Goal: Task Accomplishment & Management: Use online tool/utility

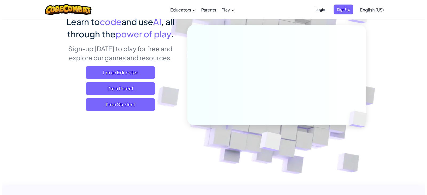
scroll to position [53, 0]
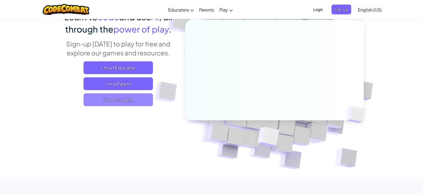
click at [135, 97] on span "I'm a Student" at bounding box center [118, 99] width 69 height 13
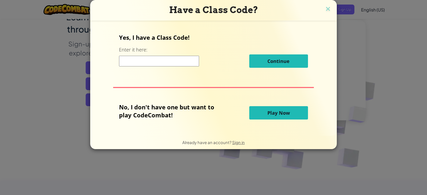
click at [284, 117] on button "Play Now" at bounding box center [278, 112] width 59 height 13
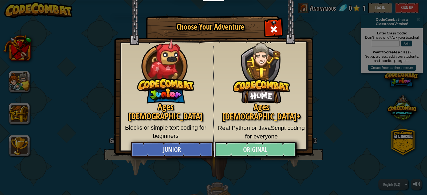
click at [244, 149] on link "Original" at bounding box center [255, 150] width 82 height 16
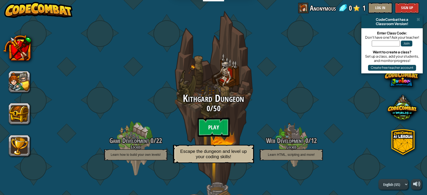
click at [221, 130] on btn "Play" at bounding box center [214, 127] width 32 height 19
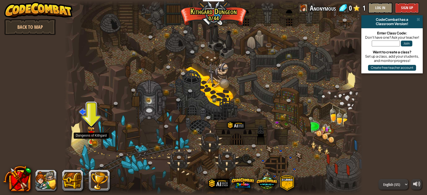
click at [91, 141] on img at bounding box center [91, 134] width 7 height 16
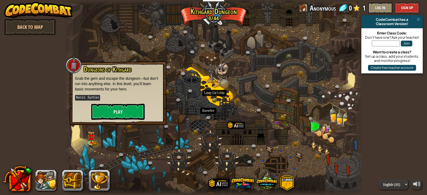
drag, startPoint x: 204, startPoint y: 117, endPoint x: 198, endPoint y: 124, distance: 8.5
click at [199, 123] on div at bounding box center [213, 97] width 299 height 195
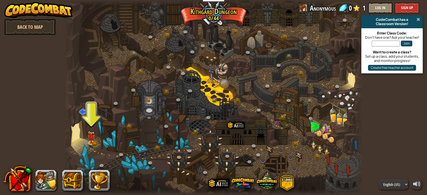
click at [417, 18] on span at bounding box center [418, 19] width 3 height 4
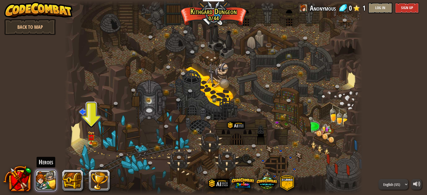
click at [42, 179] on button at bounding box center [45, 180] width 21 height 21
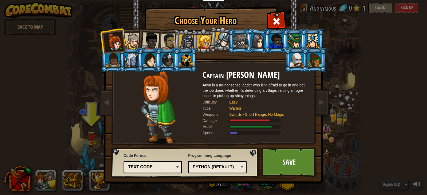
click at [317, 61] on div at bounding box center [315, 60] width 14 height 14
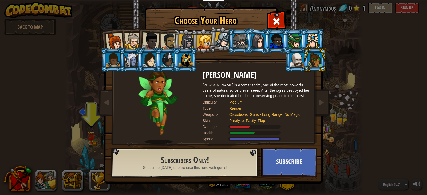
click at [116, 42] on div at bounding box center [115, 42] width 18 height 18
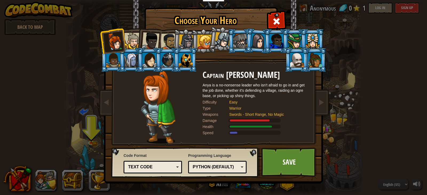
click at [134, 39] on div at bounding box center [132, 41] width 16 height 16
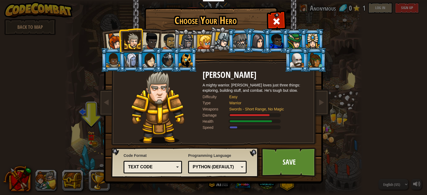
click at [141, 39] on li at bounding box center [131, 40] width 24 height 24
click at [191, 43] on div at bounding box center [186, 41] width 15 height 15
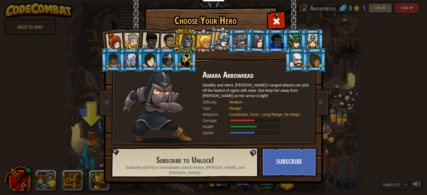
click at [261, 45] on div at bounding box center [258, 40] width 15 height 15
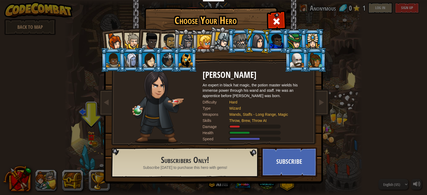
click at [319, 46] on div at bounding box center [313, 41] width 14 height 14
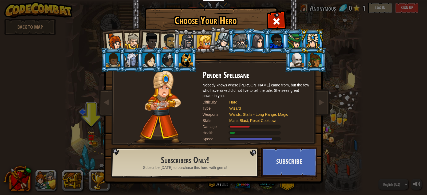
click at [172, 61] on div at bounding box center [168, 60] width 14 height 14
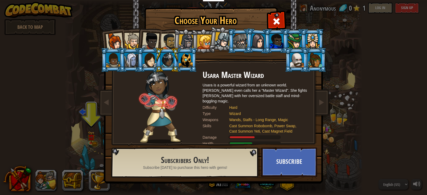
click at [150, 59] on div at bounding box center [150, 60] width 14 height 14
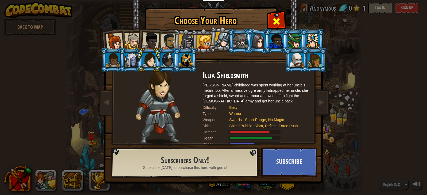
click at [279, 23] on span at bounding box center [276, 21] width 9 height 9
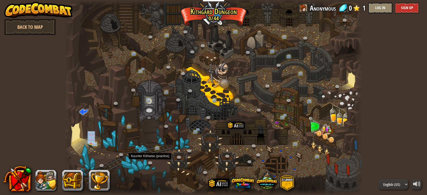
drag, startPoint x: 427, startPoint y: 123, endPoint x: 264, endPoint y: 165, distance: 168.5
click at [149, 163] on div "powered by Back to Map CodeCombat has a Classroom Version! Enter Class Code: Do…" at bounding box center [213, 97] width 427 height 195
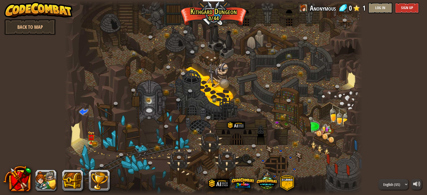
drag, startPoint x: 419, startPoint y: 95, endPoint x: 83, endPoint y: 69, distance: 337.9
click at [69, 73] on div "powered by Back to Map CodeCombat has a Classroom Version! Enter Class Code: Do…" at bounding box center [213, 97] width 427 height 195
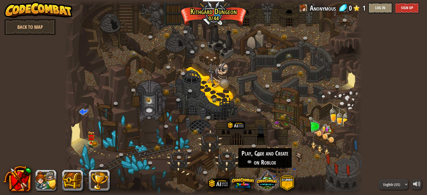
click at [266, 180] on span at bounding box center [266, 180] width 21 height 21
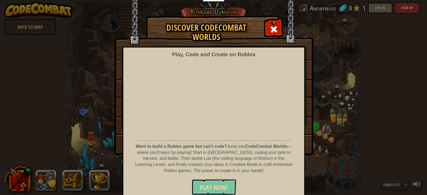
click at [228, 187] on button "PLAY NOW!" at bounding box center [214, 187] width 45 height 16
click at [301, 63] on div "Play, Code and Create on Roblox Want to build a Roblox game but can’t code? Jum…" at bounding box center [214, 123] width 183 height 152
click at [337, 64] on div "Discover CodeCombat Worlds Play, Code and Create on Roblox Want to build a Robl…" at bounding box center [213, 85] width 427 height 139
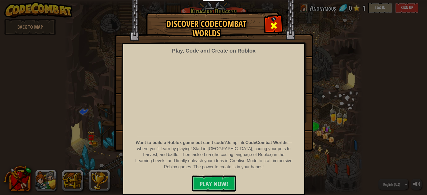
click at [276, 26] on span at bounding box center [274, 25] width 9 height 9
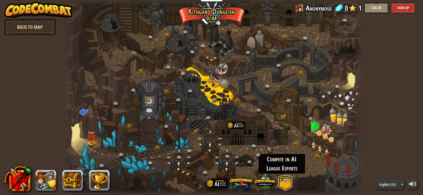
click at [288, 187] on span at bounding box center [285, 183] width 15 height 15
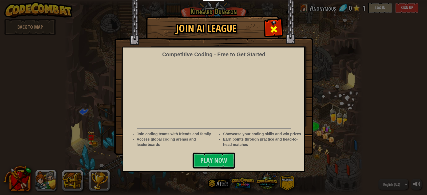
click at [279, 28] on div at bounding box center [273, 28] width 17 height 17
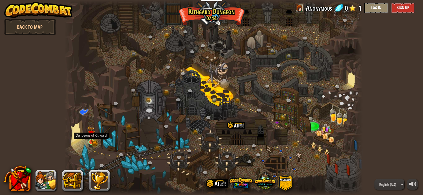
click at [91, 140] on img at bounding box center [91, 134] width 7 height 16
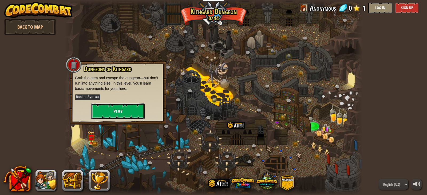
click at [112, 113] on button "Play" at bounding box center [117, 111] width 53 height 16
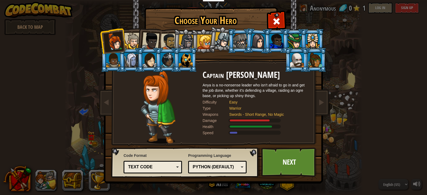
drag, startPoint x: 181, startPoint y: 61, endPoint x: 178, endPoint y: 62, distance: 3.0
click at [179, 62] on div at bounding box center [186, 60] width 14 height 14
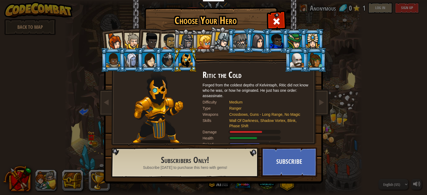
click at [170, 63] on div at bounding box center [168, 60] width 14 height 14
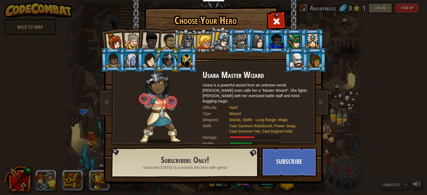
drag, startPoint x: 112, startPoint y: 66, endPoint x: 133, endPoint y: 69, distance: 21.8
click at [127, 29] on ol at bounding box center [214, 29] width 220 height 0
drag, startPoint x: 153, startPoint y: 68, endPoint x: 152, endPoint y: 65, distance: 2.9
click at [152, 66] on li at bounding box center [149, 60] width 24 height 24
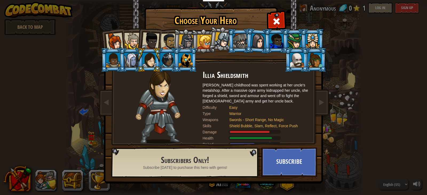
click at [132, 57] on div at bounding box center [131, 60] width 14 height 14
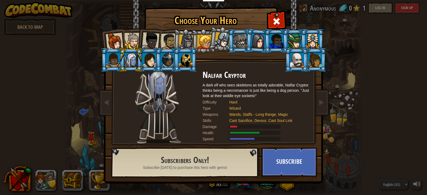
click at [173, 58] on div at bounding box center [168, 60] width 14 height 14
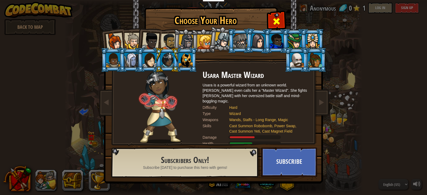
click at [278, 22] on span at bounding box center [276, 21] width 9 height 9
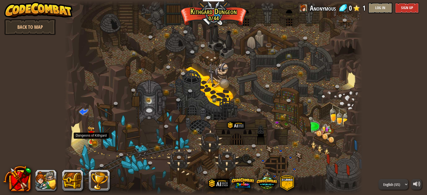
click at [93, 141] on img at bounding box center [91, 134] width 7 height 16
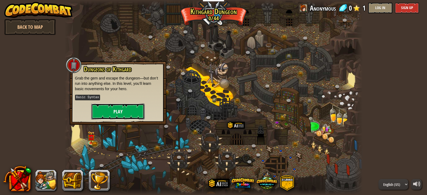
click at [122, 112] on button "Play" at bounding box center [117, 112] width 53 height 16
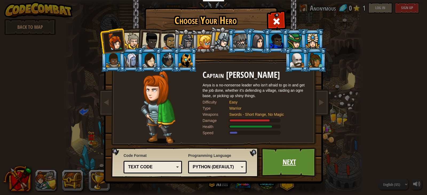
click at [279, 154] on link "Next" at bounding box center [289, 162] width 56 height 29
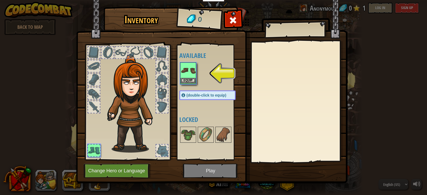
click at [190, 70] on img at bounding box center [188, 70] width 15 height 15
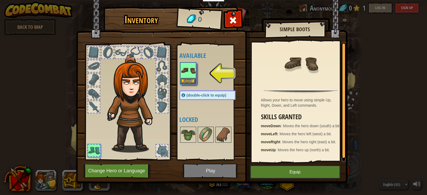
click at [213, 171] on img at bounding box center [212, 87] width 272 height 194
click at [214, 172] on img at bounding box center [212, 87] width 272 height 194
click at [213, 171] on img at bounding box center [212, 87] width 272 height 194
click at [188, 80] on button "Equip" at bounding box center [188, 81] width 15 height 6
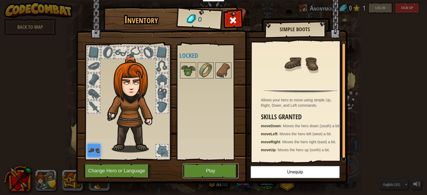
drag, startPoint x: 232, startPoint y: 166, endPoint x: 229, endPoint y: 170, distance: 4.8
click at [229, 170] on button "Play" at bounding box center [211, 171] width 56 height 15
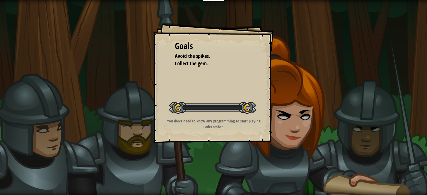
click at [221, 169] on div "Goals Avoid the spikes. Collect the gem. Start Level Error loading from server.…" at bounding box center [213, 97] width 427 height 195
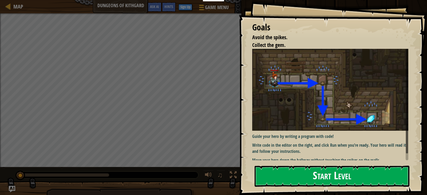
click at [344, 179] on button "Start Level" at bounding box center [332, 176] width 155 height 21
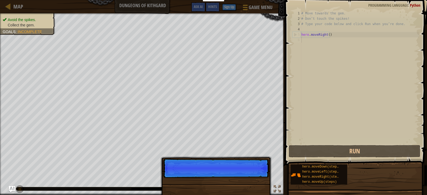
click at [262, 176] on p "Skip (esc) Continue" at bounding box center [216, 168] width 106 height 19
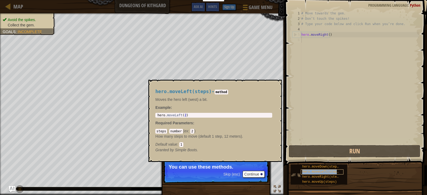
click at [311, 170] on span "hero.moveLeft(steps)" at bounding box center [321, 172] width 38 height 4
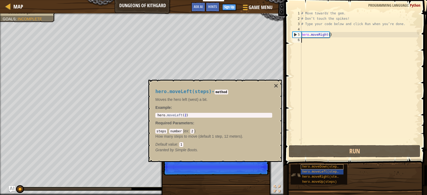
scroll to position [2, 0]
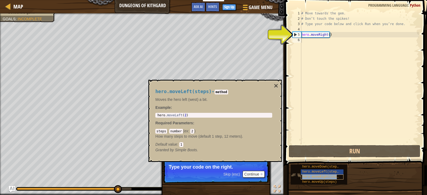
click at [325, 176] on span "hero.moveRight(steps)" at bounding box center [322, 177] width 40 height 4
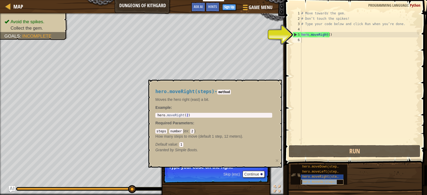
click at [324, 180] on span "hero.moveUp(steps)" at bounding box center [319, 182] width 35 height 4
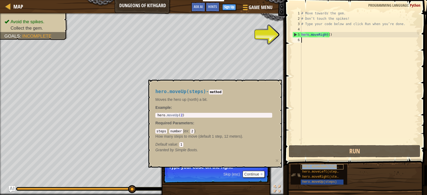
click at [327, 167] on span "hero.moveDown(steps)" at bounding box center [321, 167] width 38 height 4
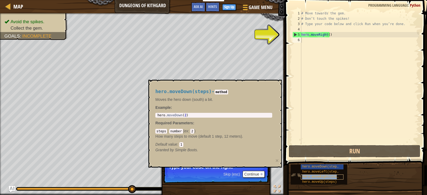
click at [326, 175] on span "hero.moveRight(steps)" at bounding box center [322, 177] width 40 height 4
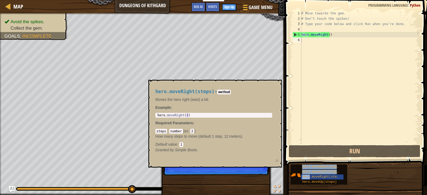
drag, startPoint x: 326, startPoint y: 175, endPoint x: 324, endPoint y: 28, distance: 147.7
click at [324, 28] on div "Hints 1 2 3 4 5 6 # Move towards the gem. # Don’t touch the spikes! # Type your…" at bounding box center [356, 96] width 144 height 193
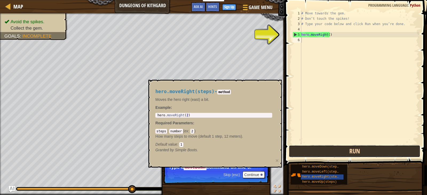
click at [327, 152] on button "Run" at bounding box center [354, 151] width 131 height 12
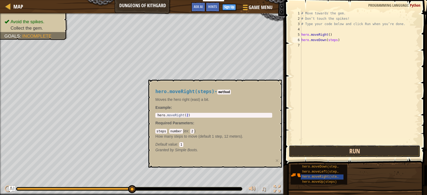
click at [309, 147] on button "Run" at bounding box center [354, 151] width 131 height 12
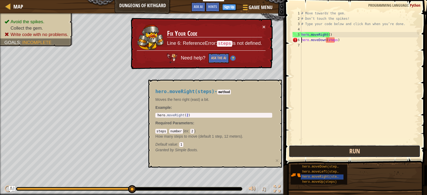
click at [310, 149] on button "Run" at bounding box center [354, 151] width 131 height 12
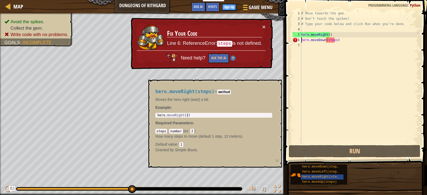
click at [334, 40] on div "# Move towards the gem. # Don’t touch the spikes! # Type your code below and cl…" at bounding box center [359, 83] width 119 height 144
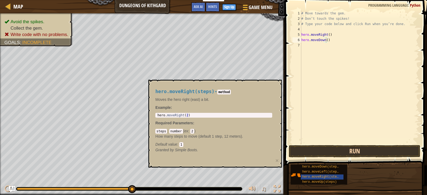
drag, startPoint x: 387, startPoint y: 158, endPoint x: 387, endPoint y: 153, distance: 4.5
click at [387, 156] on div "hero.moveDown() 1 2 3 4 5 6 7 # Move towards the gem. # Don’t touch the spikes!…" at bounding box center [356, 93] width 144 height 181
click at [385, 155] on button "Run" at bounding box center [354, 151] width 131 height 12
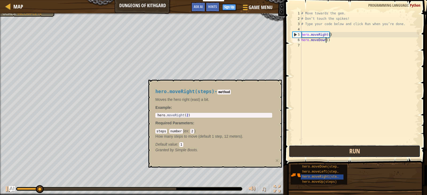
click at [384, 150] on button "Run" at bounding box center [354, 151] width 131 height 12
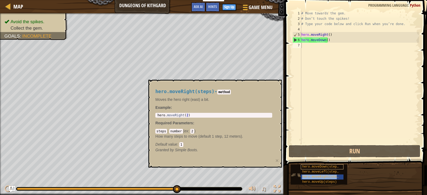
type textarea "hero.moveRight(steps)"
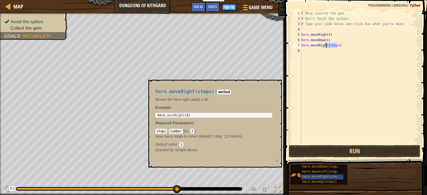
drag, startPoint x: 337, startPoint y: 46, endPoint x: 325, endPoint y: 46, distance: 11.5
click at [326, 46] on div "# Move towards the gem. # Don’t touch the spikes! # Type your code below and cl…" at bounding box center [359, 83] width 119 height 144
click at [340, 73] on div "# Move towards the gem. # Don’t touch the spikes! # Type your code below and cl…" at bounding box center [359, 83] width 119 height 144
click at [329, 73] on div "# Move towards the gem. # Don’t touch the spikes! # Type your code below and cl…" at bounding box center [359, 83] width 119 height 144
click at [336, 45] on div "# Move towards the gem. # Don’t touch the spikes! # Type your code below and cl…" at bounding box center [359, 83] width 119 height 144
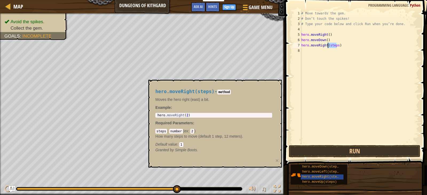
drag, startPoint x: 336, startPoint y: 45, endPoint x: 328, endPoint y: 46, distance: 8.1
click at [328, 46] on div "# Move towards the gem. # Don’t touch the spikes! # Type your code below and cl…" at bounding box center [359, 83] width 119 height 144
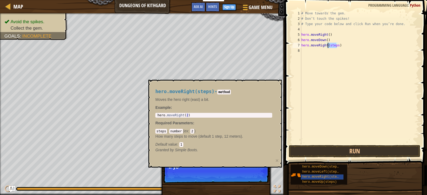
type textarea "hero.moveRight()"
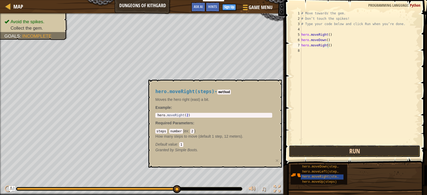
click at [315, 146] on button "Run" at bounding box center [354, 151] width 131 height 12
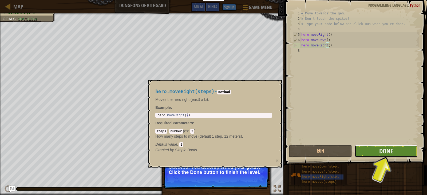
click at [396, 149] on button "Done" at bounding box center [386, 151] width 63 height 12
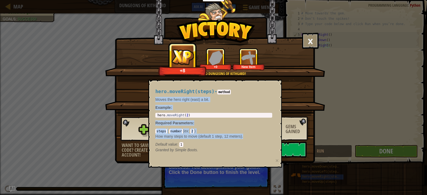
drag, startPoint x: 271, startPoint y: 85, endPoint x: 257, endPoint y: 113, distance: 31.3
click at [261, 118] on div "hero.moveRight(steps) - method Moves the hero right (east) a bit. Example : 1 h…" at bounding box center [214, 121] width 124 height 74
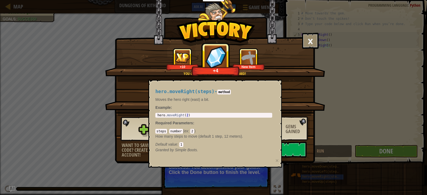
click at [304, 97] on div "+0 +0" at bounding box center [215, 93] width 207 height 22
click at [303, 97] on div "+0 +0" at bounding box center [215, 93] width 207 height 22
click at [302, 98] on div "+0 +0" at bounding box center [215, 93] width 207 height 22
click at [299, 98] on div "+0 +0" at bounding box center [215, 93] width 207 height 22
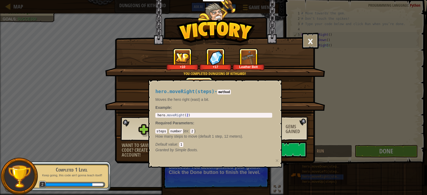
drag, startPoint x: 175, startPoint y: 132, endPoint x: 219, endPoint y: 163, distance: 53.8
click at [218, 164] on div "hero.moveRight(steps) - method Moves the hero right (east) a bit. Example : 1 h…" at bounding box center [214, 124] width 133 height 88
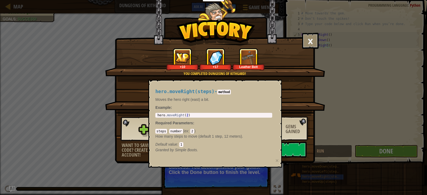
drag, startPoint x: 226, startPoint y: 53, endPoint x: 197, endPoint y: 37, distance: 33.2
click at [221, 51] on div "+10 +17 Leather Belt" at bounding box center [215, 59] width 207 height 22
drag, startPoint x: 249, startPoint y: 87, endPoint x: 261, endPoint y: 81, distance: 13.9
click at [249, 87] on div "hero.moveRight(steps) - method Moves the hero right (east) a bit. Example : 1 h…" at bounding box center [214, 121] width 124 height 74
click at [291, 148] on button "Continue" at bounding box center [272, 150] width 69 height 16
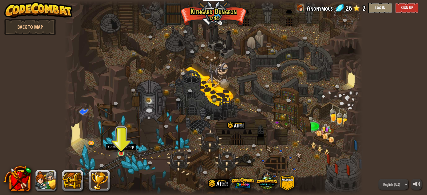
click at [118, 151] on img at bounding box center [120, 145] width 7 height 17
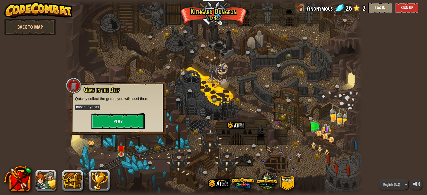
click at [124, 119] on button "Play" at bounding box center [117, 121] width 53 height 16
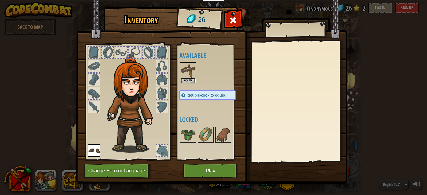
click at [186, 78] on button "Equip" at bounding box center [188, 81] width 15 height 6
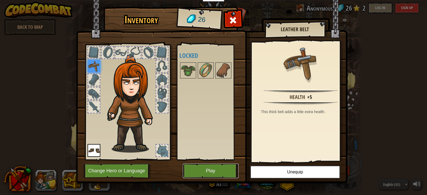
click at [221, 171] on button "Play" at bounding box center [211, 171] width 56 height 15
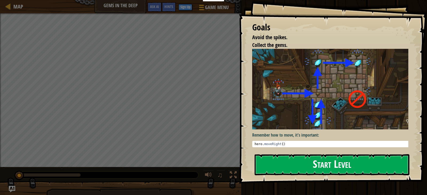
click at [304, 170] on button "Start Level" at bounding box center [332, 164] width 155 height 21
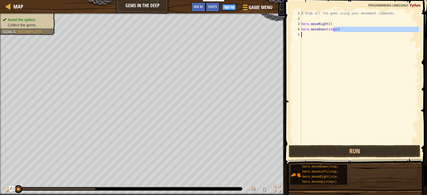
drag, startPoint x: 334, startPoint y: 31, endPoint x: 326, endPoint y: 33, distance: 8.0
click at [326, 33] on div "# Grab all the gems using your movement commands. hero . moveRight ( ) hero . m…" at bounding box center [359, 83] width 119 height 144
type textarea "hero.moveDown(steps)"
click at [335, 34] on div "# Grab all the gems using your movement commands. hero . moveRight ( ) hero . m…" at bounding box center [359, 77] width 119 height 133
click at [335, 30] on div "# Grab all the gems using your movement commands. hero . moveRight ( ) hero . m…" at bounding box center [359, 83] width 119 height 144
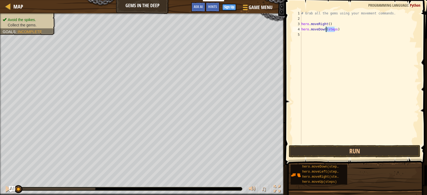
drag, startPoint x: 335, startPoint y: 30, endPoint x: 329, endPoint y: 31, distance: 5.6
click at [329, 31] on div "# Grab all the gems using your movement commands. hero . moveRight ( ) hero . m…" at bounding box center [359, 83] width 119 height 144
type textarea "hero.moveDown()"
click at [366, 51] on div "# Grab all the gems using your movement commands. hero . moveRight ( ) hero . m…" at bounding box center [359, 83] width 119 height 144
click at [354, 150] on button "Run" at bounding box center [354, 151] width 131 height 12
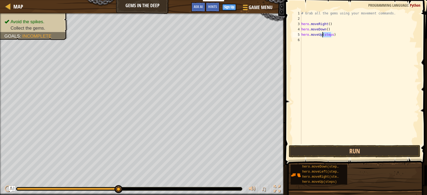
drag, startPoint x: 331, startPoint y: 35, endPoint x: 322, endPoint y: 35, distance: 9.1
click at [322, 35] on div "# Grab all the gems using your movement commands. hero . moveRight ( ) hero . m…" at bounding box center [359, 83] width 119 height 144
click at [339, 150] on button "Run" at bounding box center [354, 151] width 131 height 12
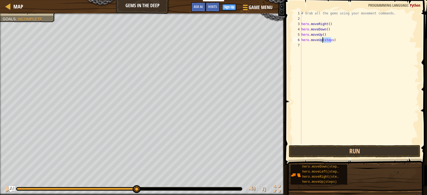
drag, startPoint x: 331, startPoint y: 41, endPoint x: 322, endPoint y: 41, distance: 8.5
click at [322, 41] on div "# Grab all the gems using your movement commands. hero . moveRight ( ) hero . m…" at bounding box center [359, 83] width 119 height 144
click at [337, 150] on button "Run" at bounding box center [354, 151] width 131 height 12
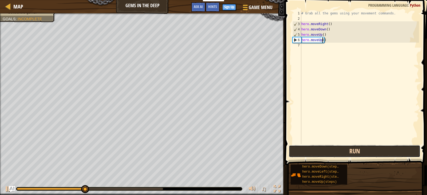
click at [331, 148] on button "Run" at bounding box center [354, 151] width 131 height 12
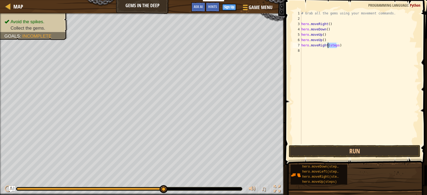
drag, startPoint x: 337, startPoint y: 45, endPoint x: 328, endPoint y: 46, distance: 8.6
click at [328, 46] on div "# Grab all the gems using your movement commands. hero . moveRight ( ) hero . m…" at bounding box center [359, 83] width 119 height 144
type textarea "hero.moveRight()"
click at [349, 152] on button "Run" at bounding box center [354, 151] width 131 height 12
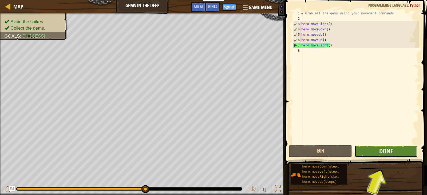
click at [392, 151] on button "Done" at bounding box center [386, 151] width 63 height 12
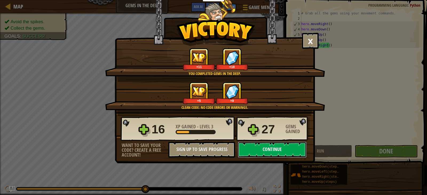
click at [260, 147] on button "Continue" at bounding box center [272, 150] width 69 height 16
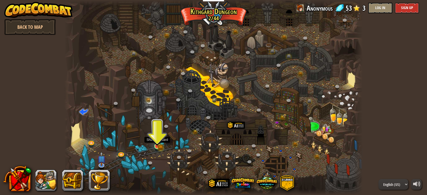
click at [157, 141] on img at bounding box center [157, 139] width 4 height 4
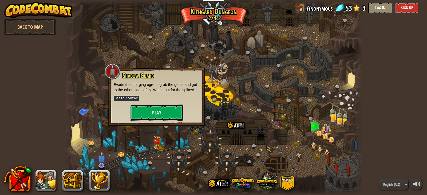
click at [163, 108] on button "Play" at bounding box center [156, 113] width 53 height 16
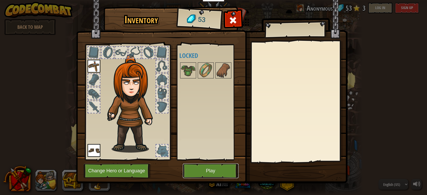
click at [212, 174] on button "Play" at bounding box center [211, 171] width 56 height 15
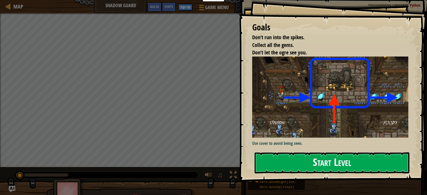
click at [314, 161] on button "Start Level" at bounding box center [332, 162] width 155 height 21
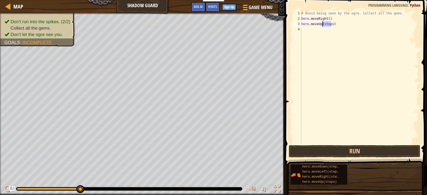
drag, startPoint x: 332, startPoint y: 25, endPoint x: 323, endPoint y: 26, distance: 9.1
click at [323, 26] on div "# Avoid being seen by the ogre. Collect all the gems. hero . moveRight ( ) hero…" at bounding box center [359, 83] width 119 height 144
click at [351, 151] on button "Run" at bounding box center [354, 151] width 131 height 12
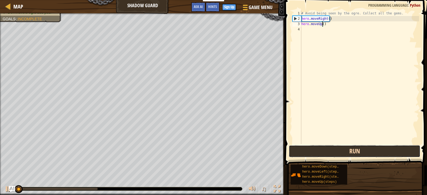
click at [351, 151] on button "Run" at bounding box center [354, 151] width 131 height 12
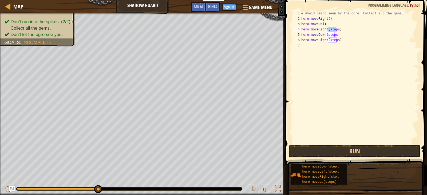
drag, startPoint x: 337, startPoint y: 30, endPoint x: 328, endPoint y: 30, distance: 8.8
click at [328, 30] on div "# Avoid being seen by the ogre. Collect all the gems. hero . moveRight ( ) hero…" at bounding box center [359, 83] width 119 height 144
drag, startPoint x: 335, startPoint y: 37, endPoint x: 326, endPoint y: 36, distance: 8.8
click at [326, 36] on div "# Avoid being seen by the ogre. Collect all the gems. hero . moveRight ( ) hero…" at bounding box center [359, 83] width 119 height 144
drag, startPoint x: 337, startPoint y: 41, endPoint x: 328, endPoint y: 41, distance: 8.3
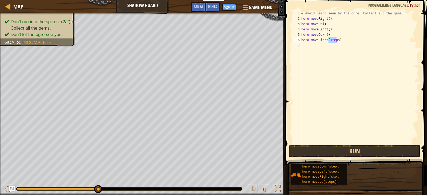
click at [328, 41] on div "# Avoid being seen by the ogre. Collect all the gems. hero . moveRight ( ) hero…" at bounding box center [359, 83] width 119 height 144
type textarea "hero.moveRight()"
click at [348, 150] on button "Run" at bounding box center [354, 151] width 131 height 12
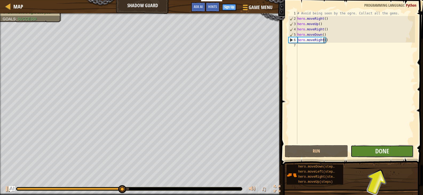
click at [393, 151] on button "Done" at bounding box center [382, 151] width 63 height 12
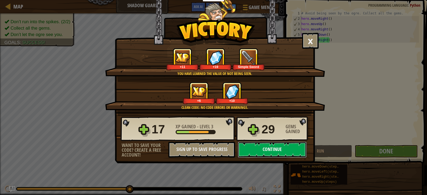
click at [265, 152] on button "Continue" at bounding box center [272, 150] width 69 height 16
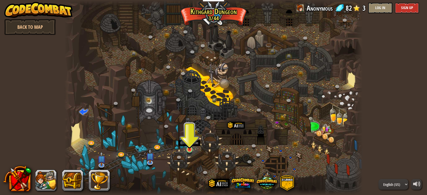
click at [191, 143] on img at bounding box center [189, 141] width 7 height 17
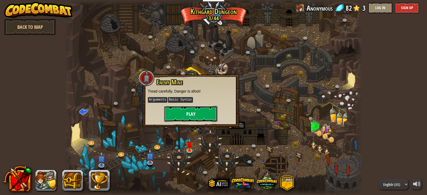
click at [188, 116] on button "Play" at bounding box center [190, 114] width 53 height 16
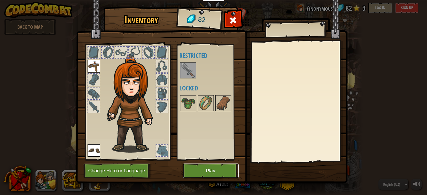
click at [208, 170] on button "Play" at bounding box center [211, 171] width 56 height 15
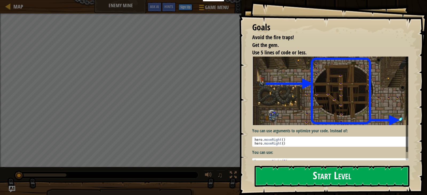
click at [353, 171] on button "Start Level" at bounding box center [332, 176] width 155 height 21
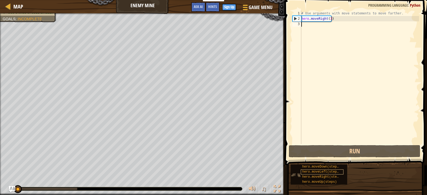
click at [387, 0] on html "Educators Create Free Account School & District Solutions Teacher Toolkit Previ…" at bounding box center [213, 0] width 427 height 0
click at [313, 163] on div "Map Enemy Mine Game Menu Done Sign Up Hints Ask AI 1 הההההההההההההההההההההההההה…" at bounding box center [213, 97] width 427 height 195
click at [297, 25] on div "Map Enemy Mine Game Menu Done Sign Up Hints Ask AI 1 הההההההההההההההההההההההההה…" at bounding box center [213, 97] width 427 height 195
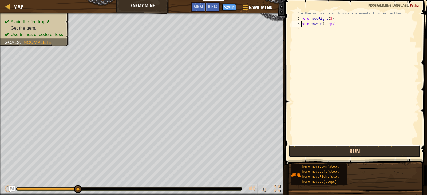
click at [346, 150] on button "Run" at bounding box center [354, 151] width 131 height 12
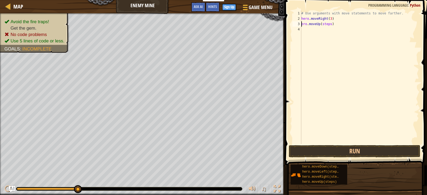
type textarea "hero.moveUp(steps)"
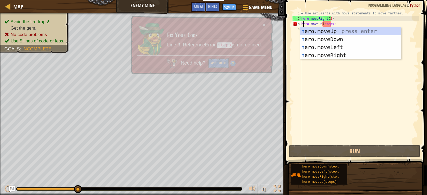
click at [364, 81] on div "# Use arguments with move statements to move farther. hero . moveRight ( 3 ) he…" at bounding box center [359, 83] width 119 height 144
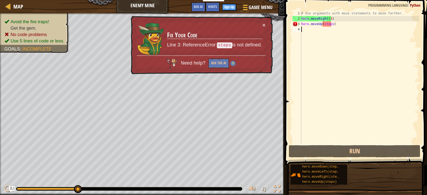
scroll to position [2, 0]
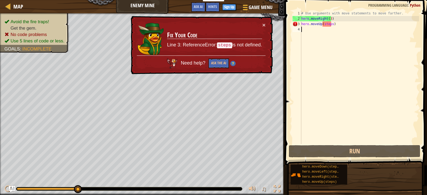
click at [331, 23] on div "# Use arguments with move statements to move farther. hero . moveRight ( 3 ) he…" at bounding box center [359, 83] width 119 height 144
type textarea "hero.moveUp(steps)"
click at [332, 39] on div "# Use arguments with move statements to move farther. hero . moveRight ( 3 ) he…" at bounding box center [359, 83] width 119 height 144
drag, startPoint x: 331, startPoint y: 27, endPoint x: 323, endPoint y: 100, distance: 73.2
click at [312, 57] on div "# Use arguments with move statements to move farther. hero . moveRight ( 3 ) he…" at bounding box center [359, 83] width 119 height 144
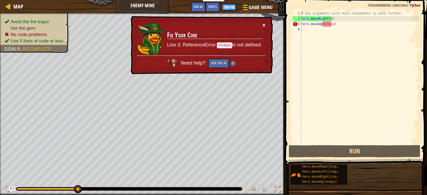
click at [264, 24] on button "×" at bounding box center [263, 25] width 3 height 6
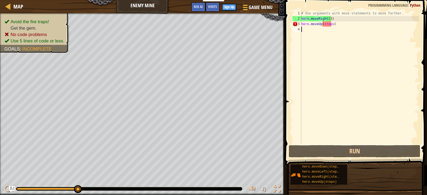
click at [360, 35] on div "# Use arguments with move statements to move farther. hero . moveRight ( 3 ) he…" at bounding box center [359, 83] width 119 height 144
drag, startPoint x: 332, startPoint y: 24, endPoint x: 323, endPoint y: 25, distance: 9.1
click at [323, 25] on div "# Use arguments with move statements to move farther. hero . moveRight ( 3 ) he…" at bounding box center [359, 83] width 119 height 144
type textarea "hero.moveUp()"
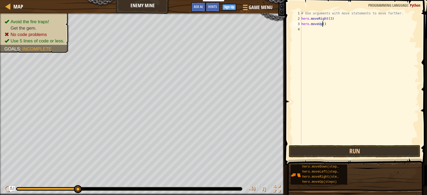
click at [315, 30] on div "# Use arguments with move statements to move farther. hero . moveRight ( 3 ) he…" at bounding box center [359, 83] width 119 height 144
drag, startPoint x: 336, startPoint y: 30, endPoint x: 328, endPoint y: 29, distance: 8.6
click at [328, 29] on div "# Use arguments with move statements to move farther. hero . moveRight ( 3 ) he…" at bounding box center [359, 83] width 119 height 144
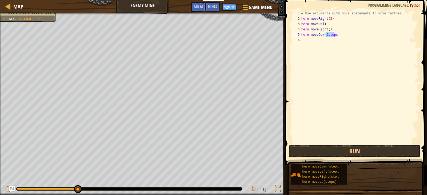
drag, startPoint x: 336, startPoint y: 36, endPoint x: 326, endPoint y: 35, distance: 9.4
click at [326, 35] on div "# Use arguments with move statements to move farther. hero . moveRight ( 3 ) he…" at bounding box center [359, 83] width 119 height 144
drag, startPoint x: 335, startPoint y: 40, endPoint x: 329, endPoint y: 40, distance: 6.7
click at [329, 40] on div "# Use arguments with move statements to move farther. hero . moveRight ( 3 ) he…" at bounding box center [359, 83] width 119 height 144
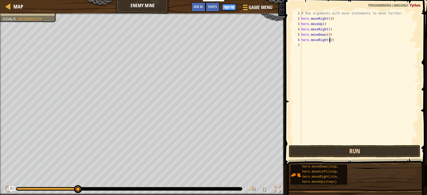
type textarea "hero.moveRight(2)"
click at [350, 150] on button "Run" at bounding box center [354, 151] width 131 height 12
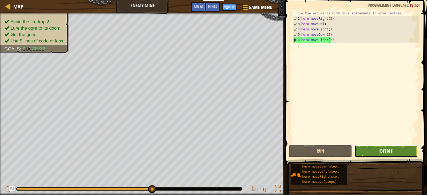
click at [396, 150] on button "Done" at bounding box center [386, 151] width 63 height 12
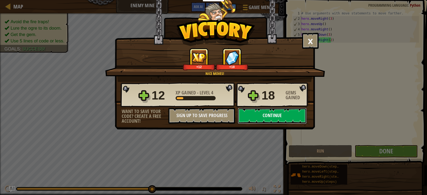
click at [266, 116] on button "Continue" at bounding box center [272, 116] width 69 height 16
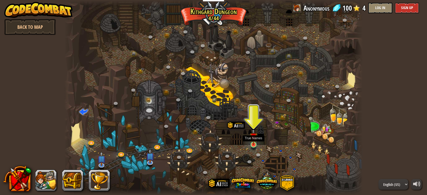
click at [254, 140] on img at bounding box center [253, 136] width 7 height 17
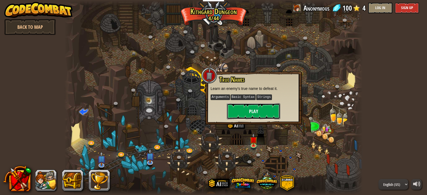
click at [256, 114] on button "Play" at bounding box center [253, 111] width 53 height 16
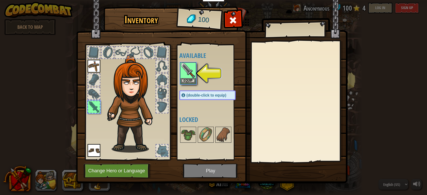
click at [187, 171] on img at bounding box center [212, 87] width 272 height 194
click at [193, 169] on img at bounding box center [212, 87] width 272 height 194
drag, startPoint x: 187, startPoint y: 80, endPoint x: 196, endPoint y: 99, distance: 21.2
click at [187, 80] on button "Equip" at bounding box center [188, 81] width 15 height 6
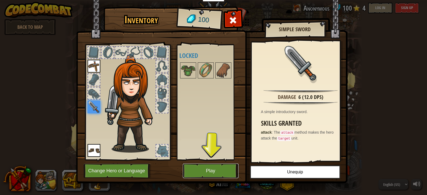
click at [216, 169] on button "Play" at bounding box center [211, 171] width 56 height 15
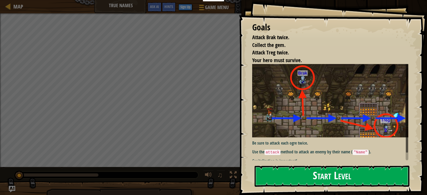
click at [307, 173] on button "Start Level" at bounding box center [332, 176] width 155 height 21
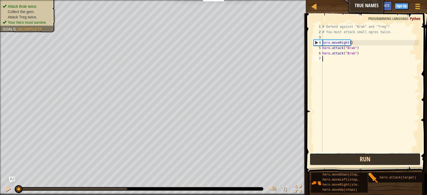
click at [359, 163] on button "Run" at bounding box center [365, 159] width 111 height 12
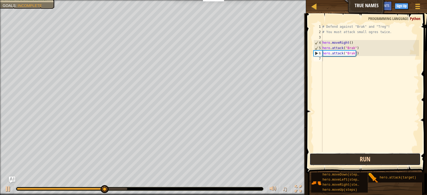
click at [352, 158] on button "Run" at bounding box center [365, 159] width 111 height 12
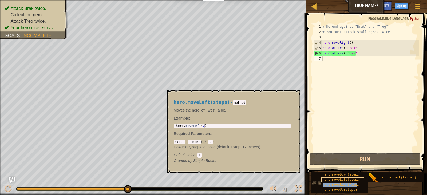
scroll to position [4, 0]
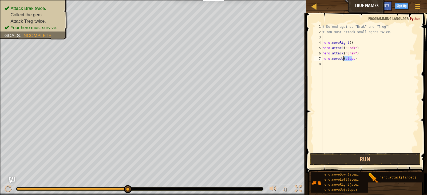
drag, startPoint x: 352, startPoint y: 59, endPoint x: 344, endPoint y: 60, distance: 8.3
click at [344, 60] on div "# Defend against "Brak" and "Treg"! # You must attack small ogres twice. hero .…" at bounding box center [370, 93] width 98 height 139
drag, startPoint x: 354, startPoint y: 64, endPoint x: 344, endPoint y: 65, distance: 9.9
click at [344, 65] on div "# Defend against "Brak" and "Treg"! # You must attack small ogres twice. hero .…" at bounding box center [370, 93] width 98 height 139
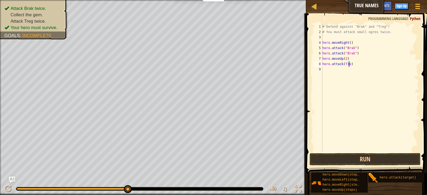
scroll to position [2, 2]
click at [380, 164] on button "Run" at bounding box center [365, 159] width 111 height 12
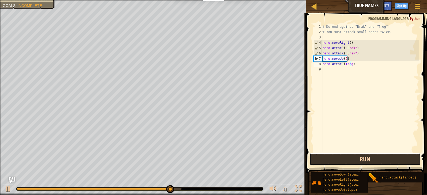
click at [327, 156] on button "Run" at bounding box center [365, 159] width 111 height 12
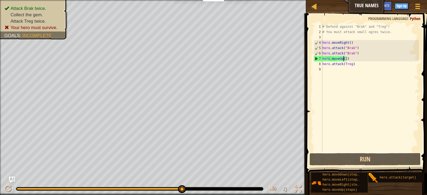
click at [344, 60] on div "# Defend against "Brak" and "Treg"! # You must attack small ogres twice. hero .…" at bounding box center [370, 93] width 98 height 139
click at [343, 60] on div "# Defend against "Brak" and "Treg"! # You must attack small ogres twice. hero .…" at bounding box center [370, 93] width 98 height 139
drag, startPoint x: 349, startPoint y: 59, endPoint x: 339, endPoint y: 58, distance: 10.5
click at [337, 59] on div "# Defend against "Brak" and "Treg"! # You must attack small ogres twice. hero .…" at bounding box center [370, 93] width 98 height 139
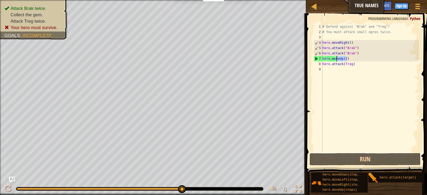
click at [349, 61] on div "# Defend against "Brak" and "Treg"! # You must attack small ogres twice. hero .…" at bounding box center [370, 88] width 98 height 128
drag, startPoint x: 342, startPoint y: 60, endPoint x: 339, endPoint y: 60, distance: 3.6
click at [339, 60] on div "# Defend against "Brak" and "Treg"! # You must attack small ogres twice. hero .…" at bounding box center [370, 93] width 98 height 139
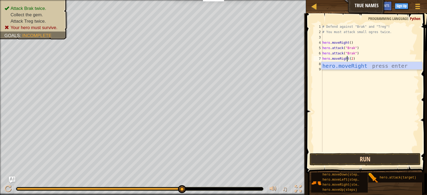
type textarea "hero.moveRight(2)"
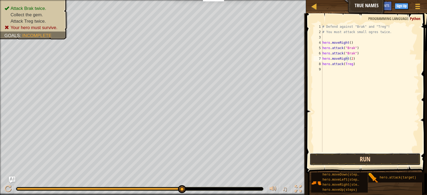
click at [355, 158] on button "Run" at bounding box center [365, 159] width 111 height 12
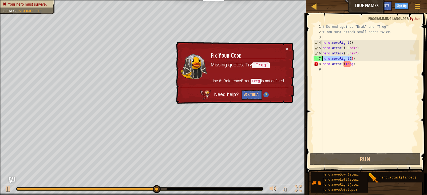
drag, startPoint x: 355, startPoint y: 57, endPoint x: 322, endPoint y: 61, distance: 32.8
click at [322, 61] on div "hero.moveRight(2) 1 2 3 4 5 6 7 8 9 # Defend against "Brak" and "Treg"! # You m…" at bounding box center [366, 88] width 107 height 128
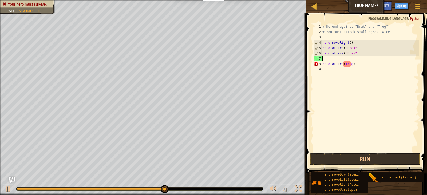
scroll to position [2, 0]
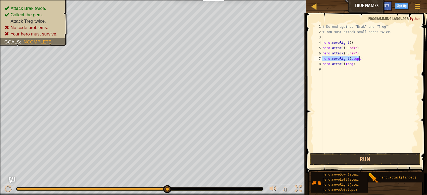
click at [358, 58] on div "# Defend against "Brak" and "Treg"! # You must attack small ogres twice. hero .…" at bounding box center [370, 88] width 98 height 128
drag, startPoint x: 358, startPoint y: 58, endPoint x: 354, endPoint y: 59, distance: 3.5
click at [354, 59] on div "# Defend against "Brak" and "Treg"! # You must attack small ogres twice. hero .…" at bounding box center [370, 93] width 98 height 139
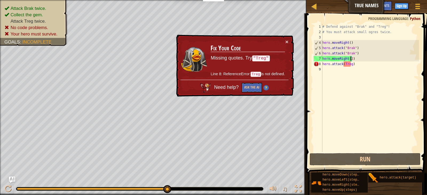
click at [350, 64] on div "# Defend against "Brak" and "Treg"! # You must attack small ogres twice. hero .…" at bounding box center [370, 93] width 98 height 139
click at [351, 65] on div "# Defend against "Brak" and "Treg"! # You must attack small ogres twice. hero .…" at bounding box center [370, 93] width 98 height 139
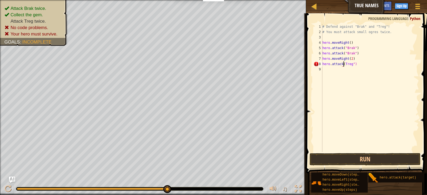
click at [343, 66] on div "# Defend against "Brak" and "Treg"! # You must attack small ogres twice. hero .…" at bounding box center [370, 93] width 98 height 139
type textarea "hero.attack("Treg")"
click at [340, 156] on button "Run" at bounding box center [365, 159] width 111 height 12
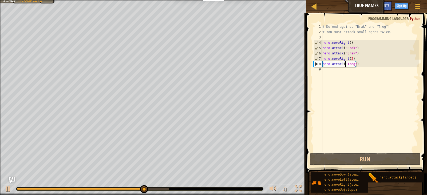
click at [364, 107] on div "# Defend against "Brak" and "Treg"! # You must attack small ogres twice. hero .…" at bounding box center [370, 93] width 98 height 139
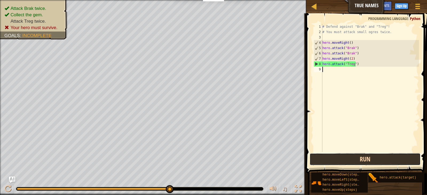
click at [370, 156] on button "Run" at bounding box center [365, 159] width 111 height 12
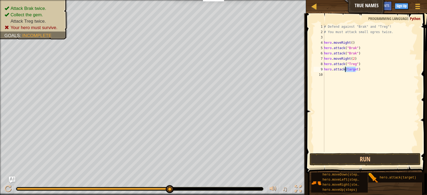
drag, startPoint x: 356, startPoint y: 70, endPoint x: 344, endPoint y: 69, distance: 11.3
click at [344, 69] on div "# Defend against "Brak" and "Treg"! # You must attack small ogres twice. hero .…" at bounding box center [371, 93] width 96 height 139
click at [346, 69] on div "# Defend against "Brak" and "Treg"! # You must attack small ogres twice. hero .…" at bounding box center [371, 93] width 96 height 139
click at [345, 69] on div "# Defend against "Brak" and "Treg"! # You must attack small ogres twice. hero .…" at bounding box center [371, 93] width 96 height 139
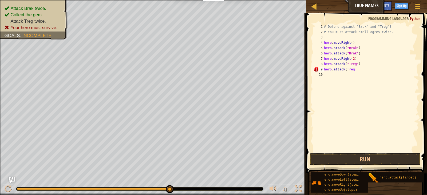
scroll to position [2, 2]
drag, startPoint x: 355, startPoint y: 69, endPoint x: 347, endPoint y: 70, distance: 8.9
click at [347, 70] on div "# Defend against "Brak" and "Treg"! # You must attack small ogres twice. hero .…" at bounding box center [371, 93] width 96 height 139
type textarea "hero.attack("Treg")"
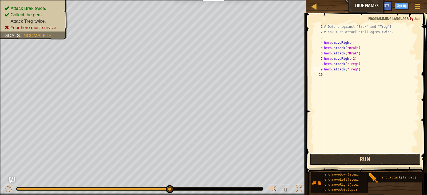
click at [404, 163] on button "Run" at bounding box center [365, 159] width 111 height 12
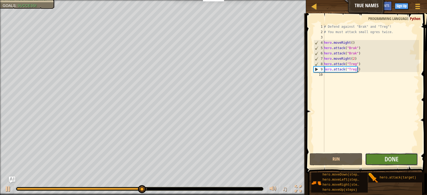
click at [403, 163] on button "Done" at bounding box center [391, 159] width 53 height 12
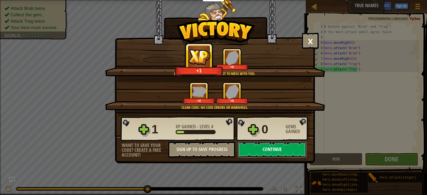
click at [270, 150] on button "Continue" at bounding box center [272, 150] width 69 height 16
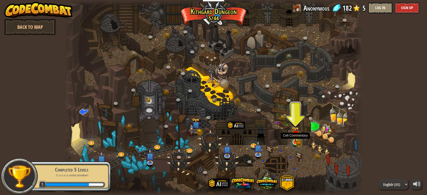
click at [294, 140] on img at bounding box center [295, 134] width 7 height 16
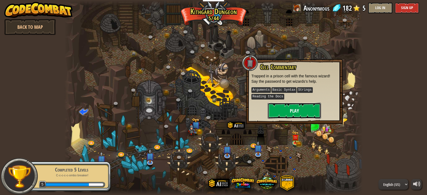
click at [305, 110] on button "Play" at bounding box center [294, 111] width 53 height 16
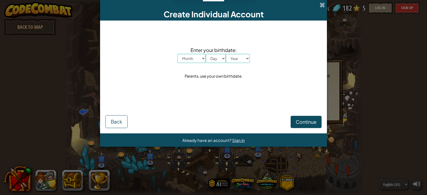
click at [360, 83] on div "Create Individual Account Enter your birthdate: Month January February March Ap…" at bounding box center [213, 97] width 427 height 195
click at [111, 115] on div "Continue Back" at bounding box center [213, 114] width 216 height 28
drag, startPoint x: 116, startPoint y: 118, endPoint x: 127, endPoint y: 116, distance: 11.7
click at [124, 116] on button "Back" at bounding box center [116, 121] width 22 height 13
